Goal: Book appointment/travel/reservation

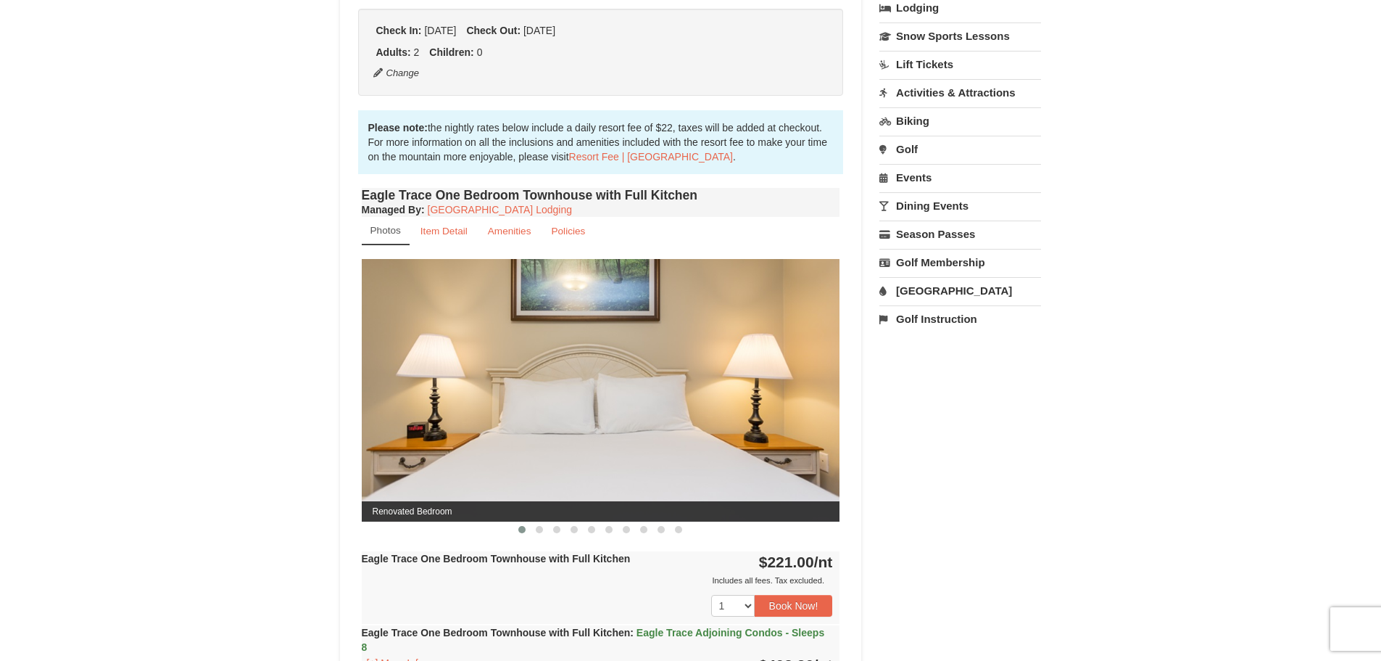
scroll to position [363, 0]
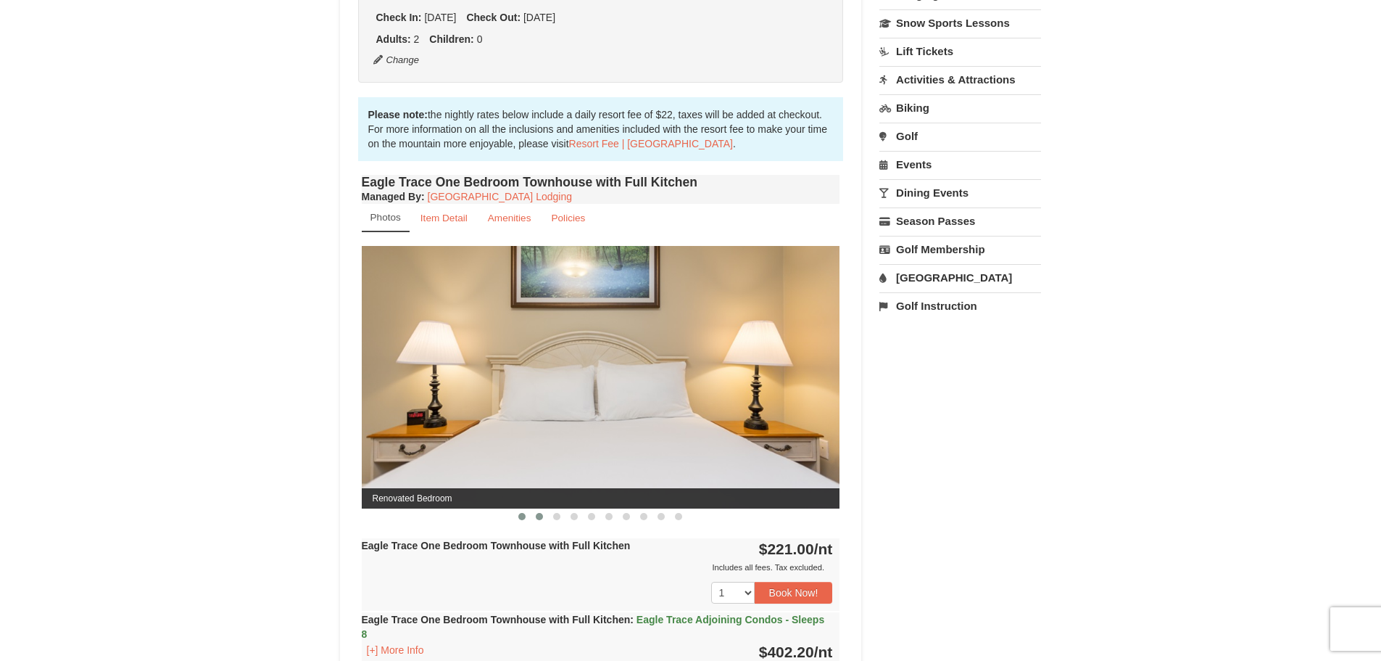
click at [538, 516] on span at bounding box center [539, 516] width 7 height 7
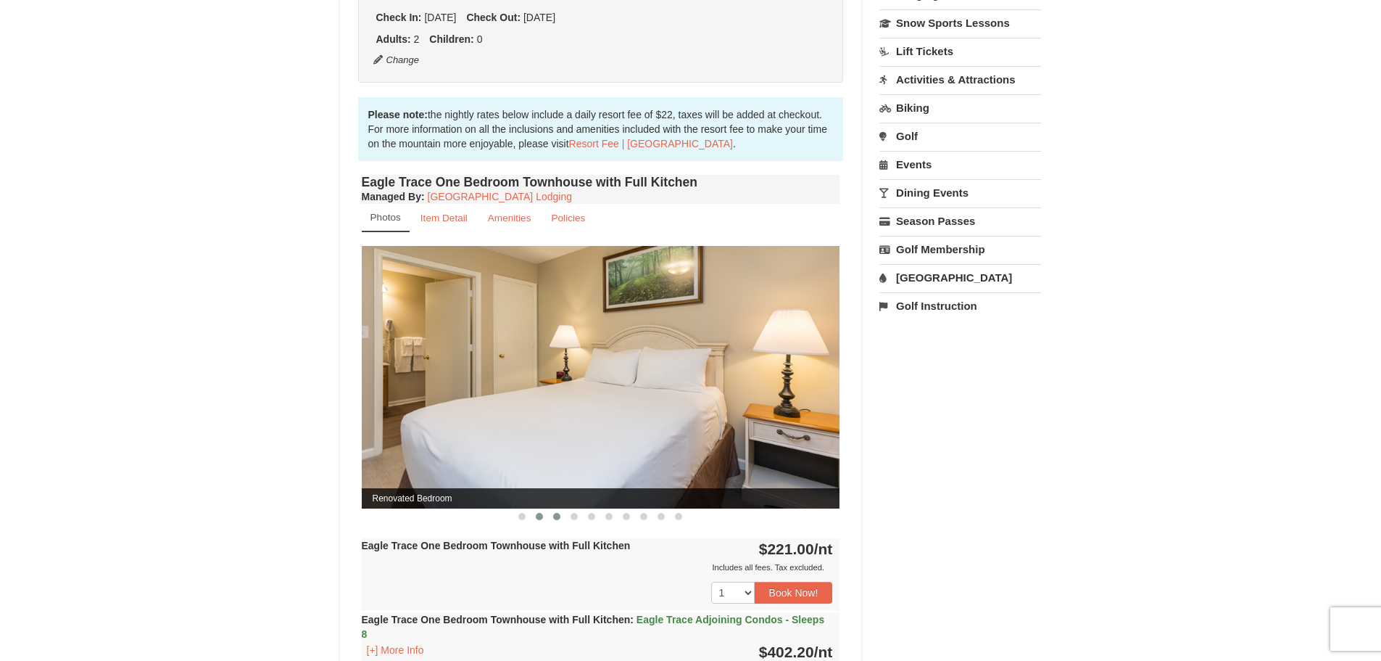
click at [552, 519] on button at bounding box center [556, 516] width 17 height 15
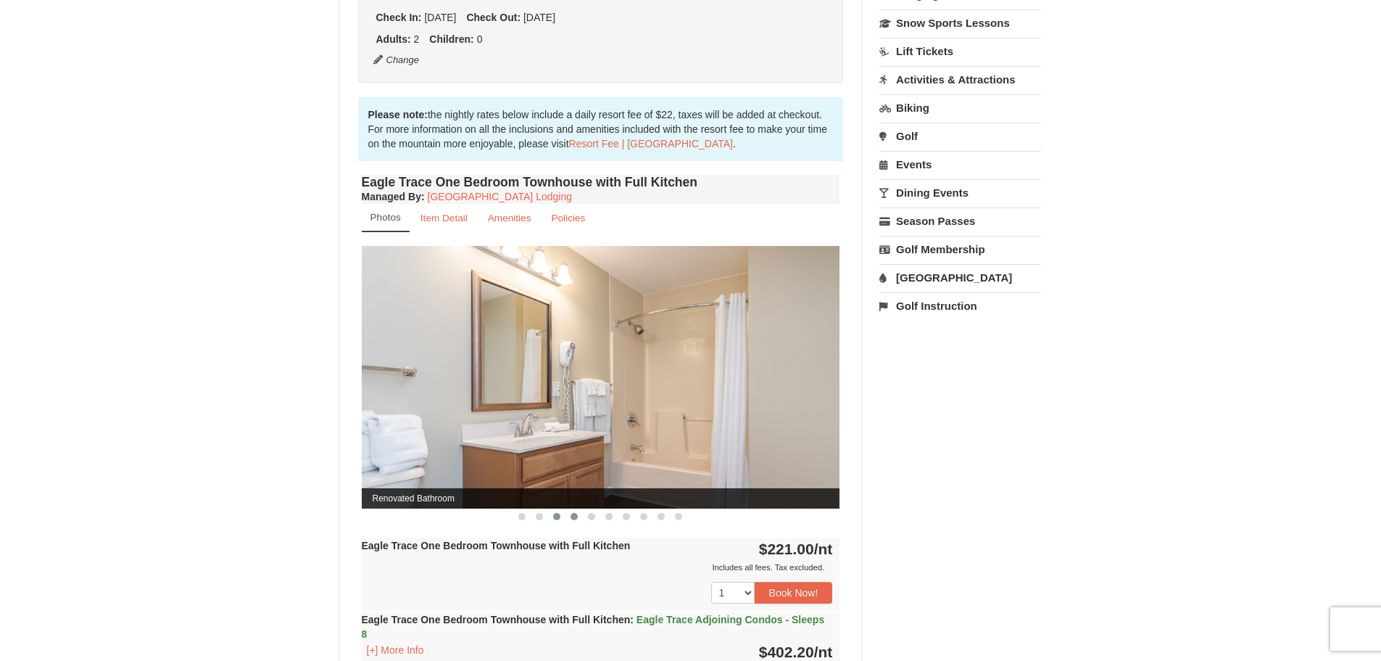
click at [572, 517] on span at bounding box center [574, 516] width 7 height 7
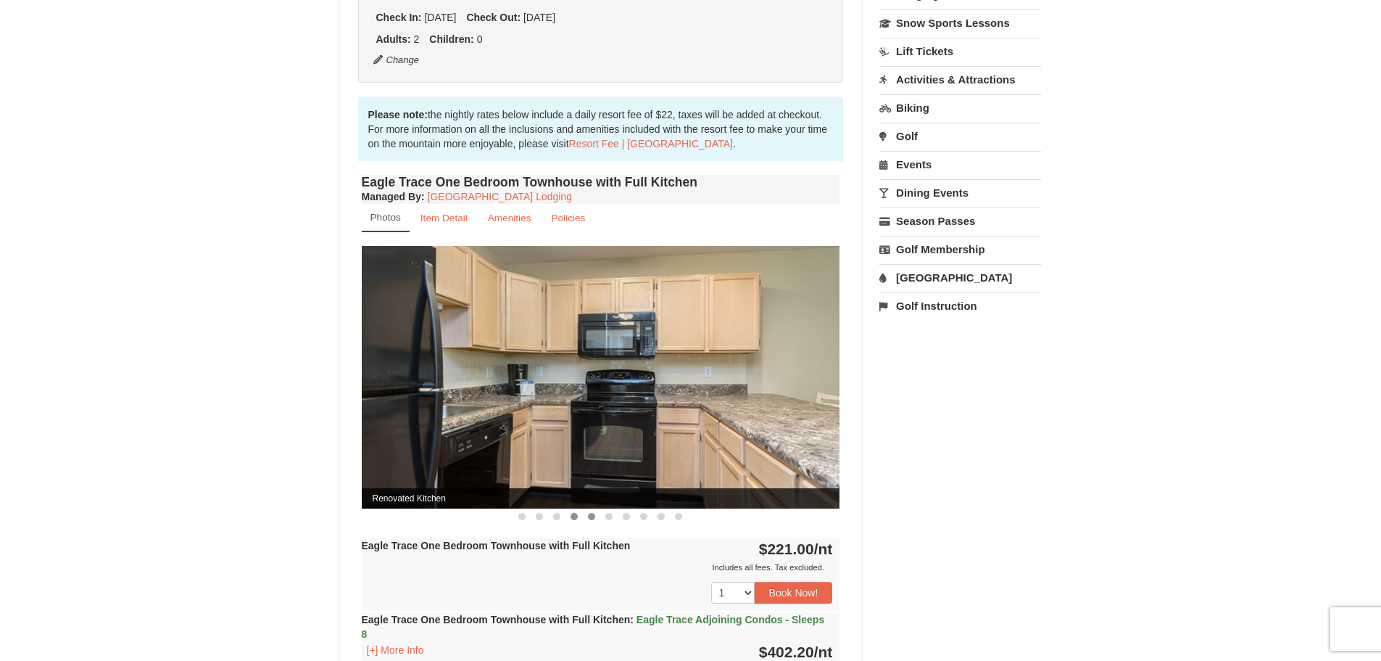
click at [592, 519] on span at bounding box center [591, 516] width 7 height 7
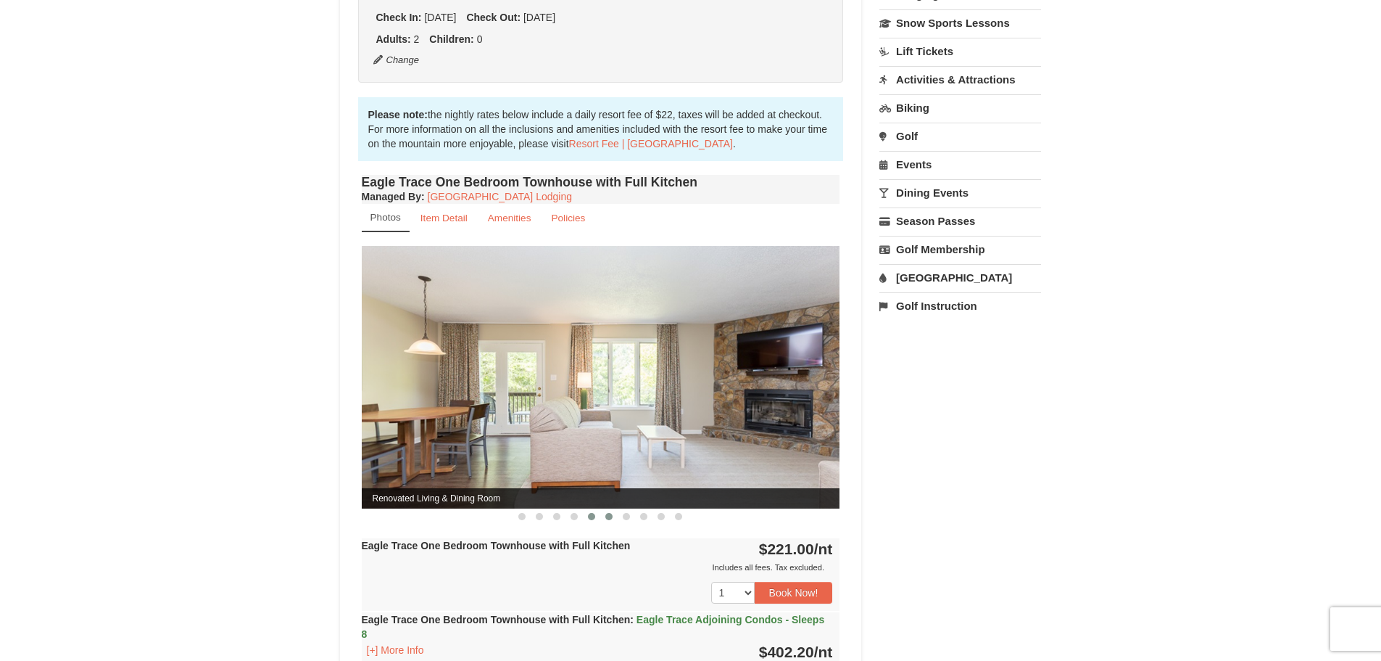
click at [609, 519] on span at bounding box center [609, 516] width 7 height 7
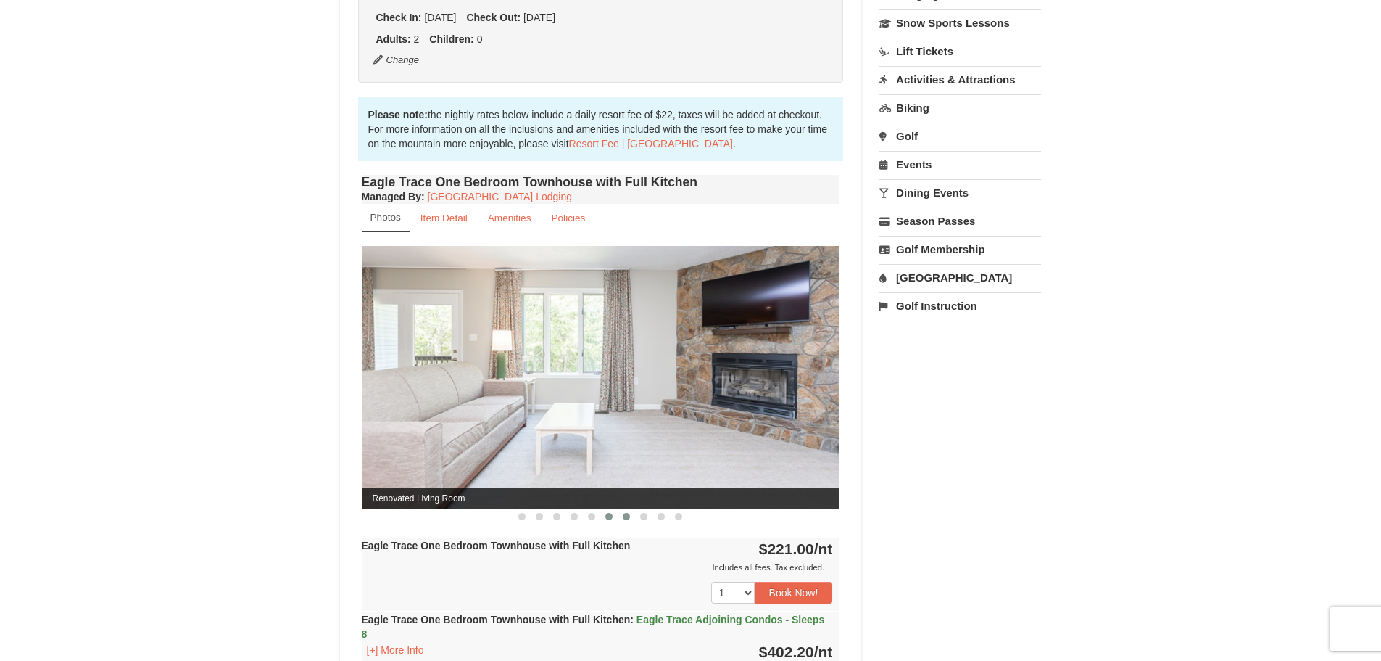
click at [629, 519] on span at bounding box center [626, 516] width 7 height 7
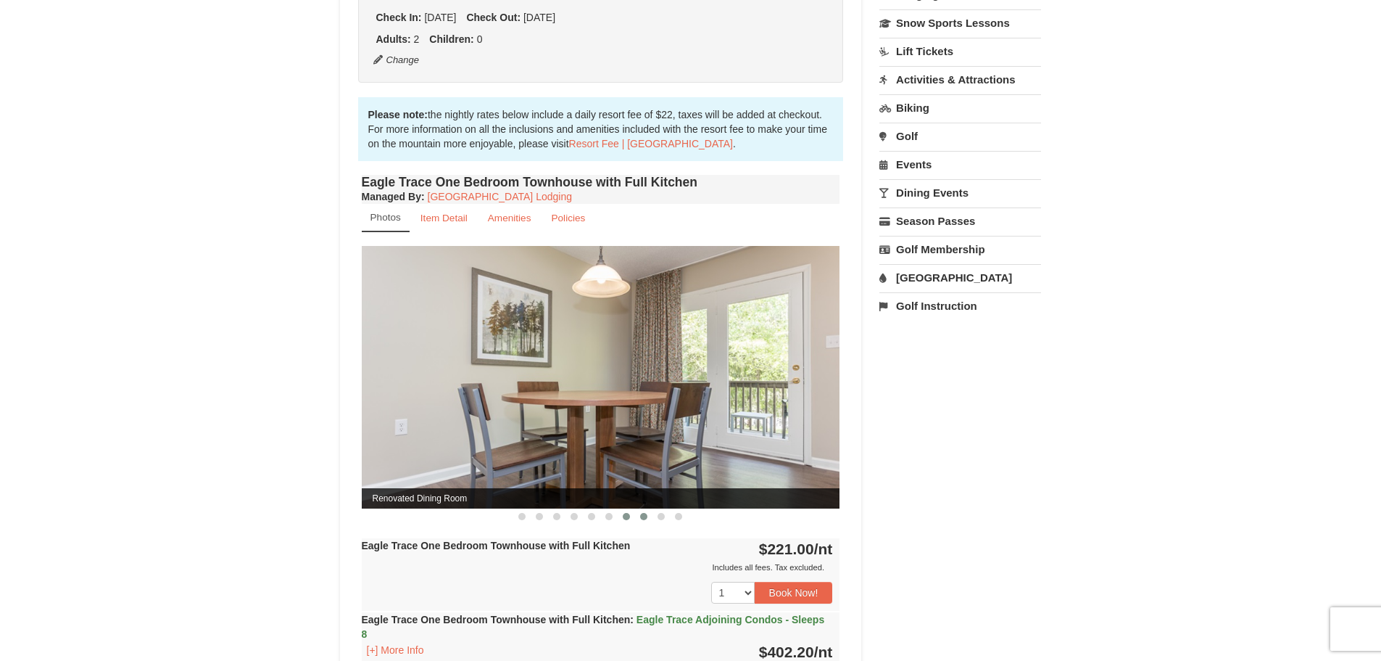
click at [646, 519] on span at bounding box center [643, 516] width 7 height 7
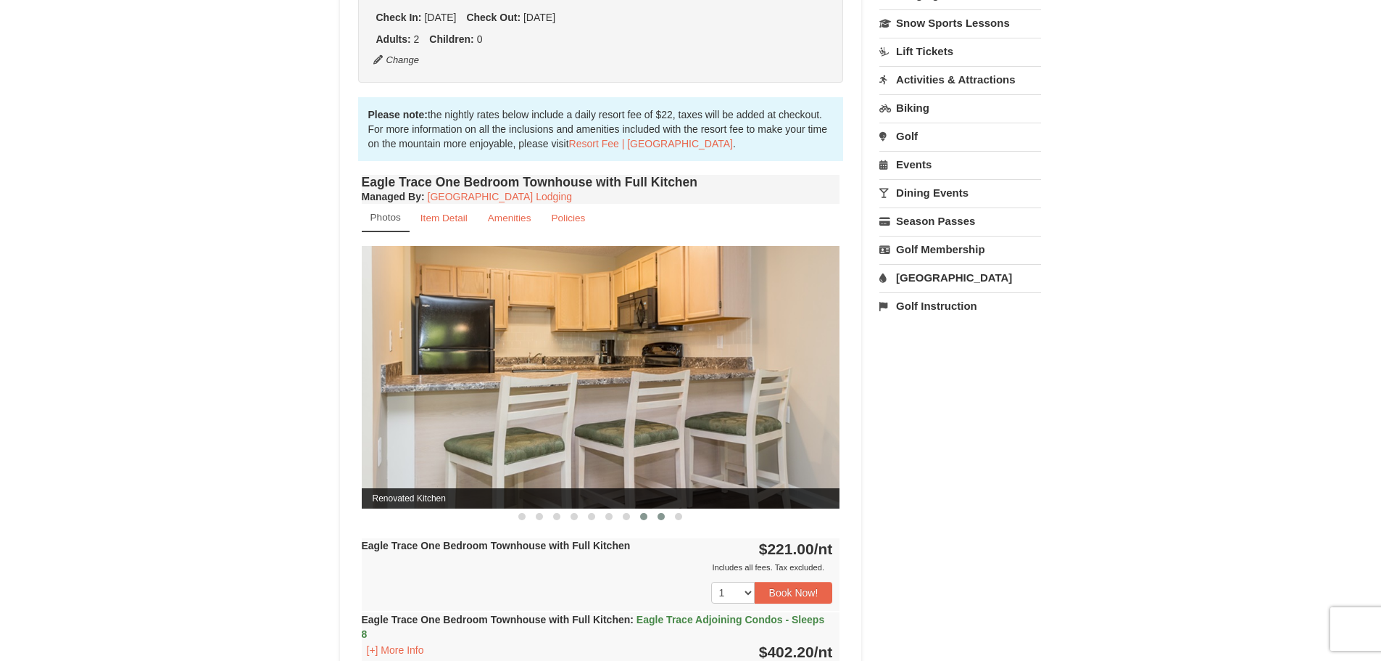
click at [661, 519] on span at bounding box center [661, 516] width 7 height 7
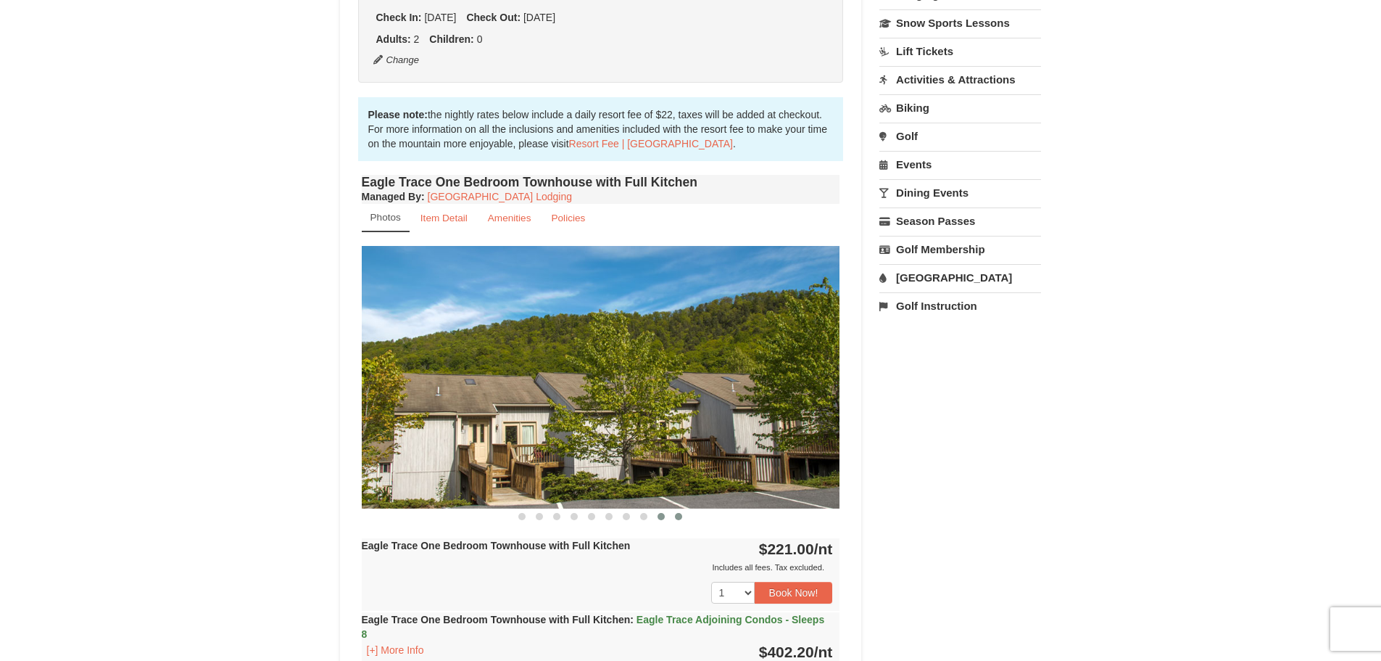
click at [680, 521] on button at bounding box center [678, 516] width 17 height 15
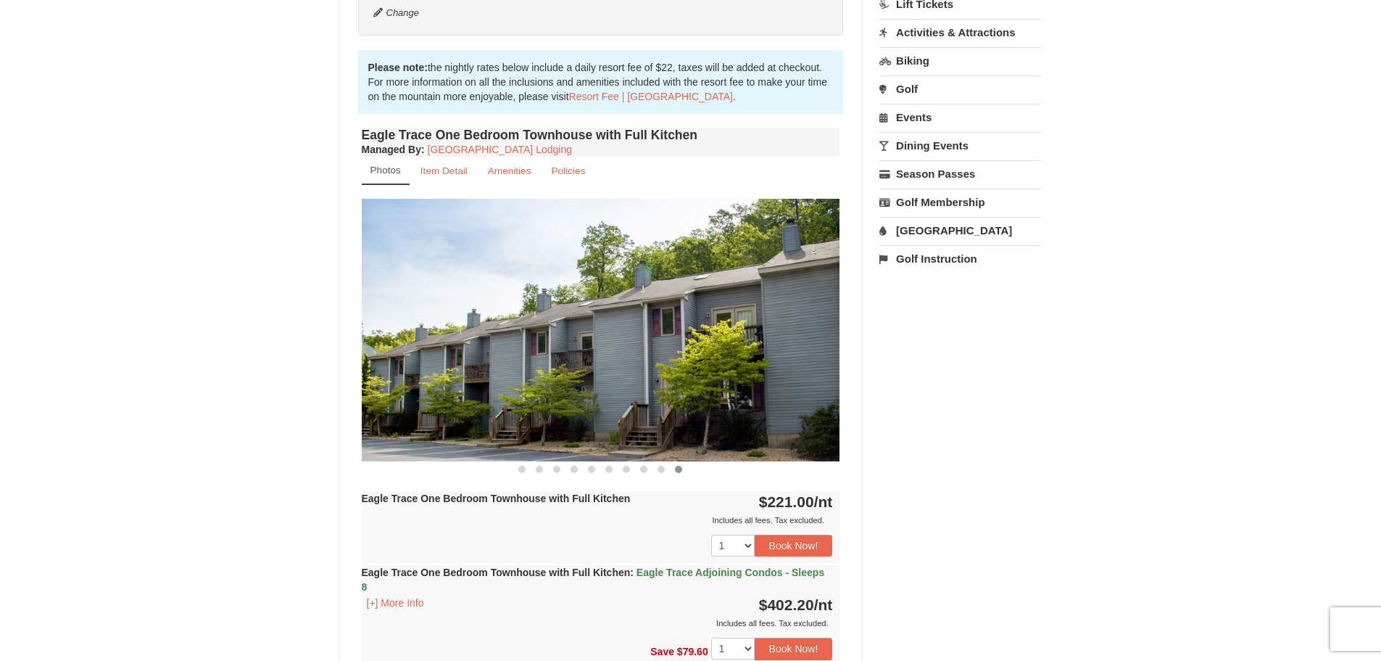
scroll to position [435, 0]
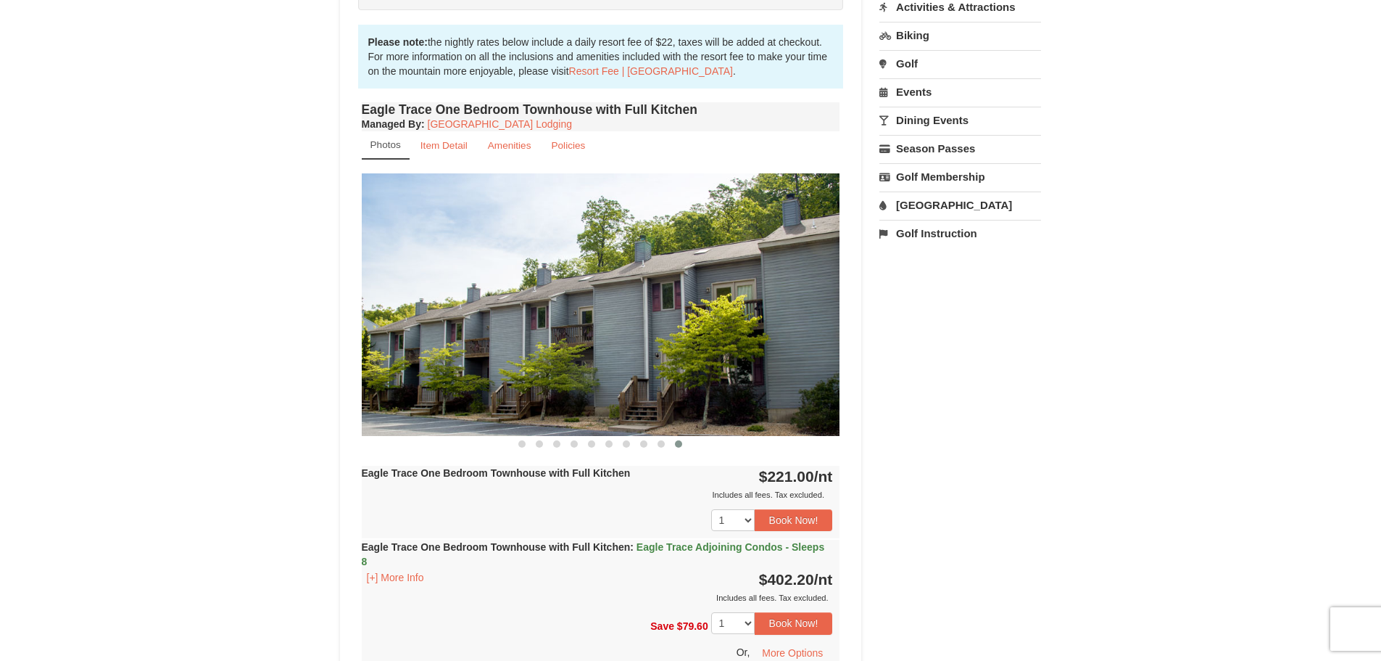
click at [497, 491] on div "Includes all fees. Tax excluded." at bounding box center [597, 494] width 471 height 15
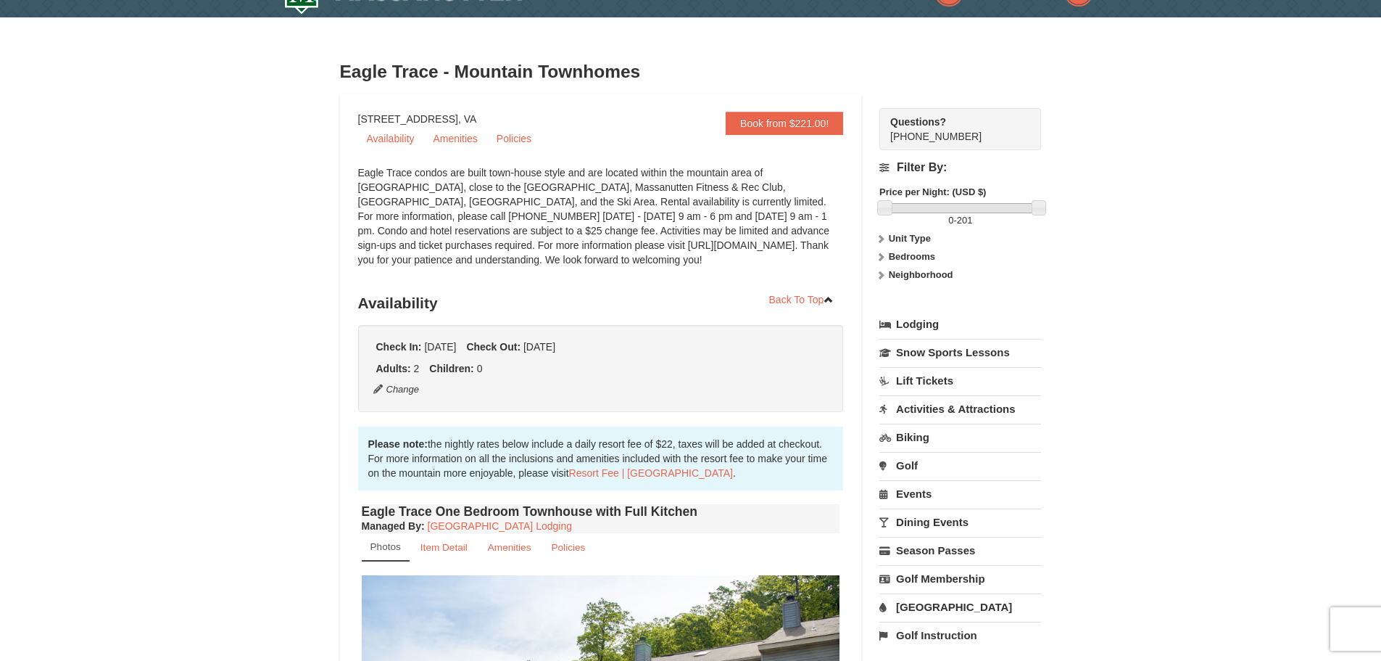
scroll to position [0, 0]
